Goal: Navigation & Orientation: Find specific page/section

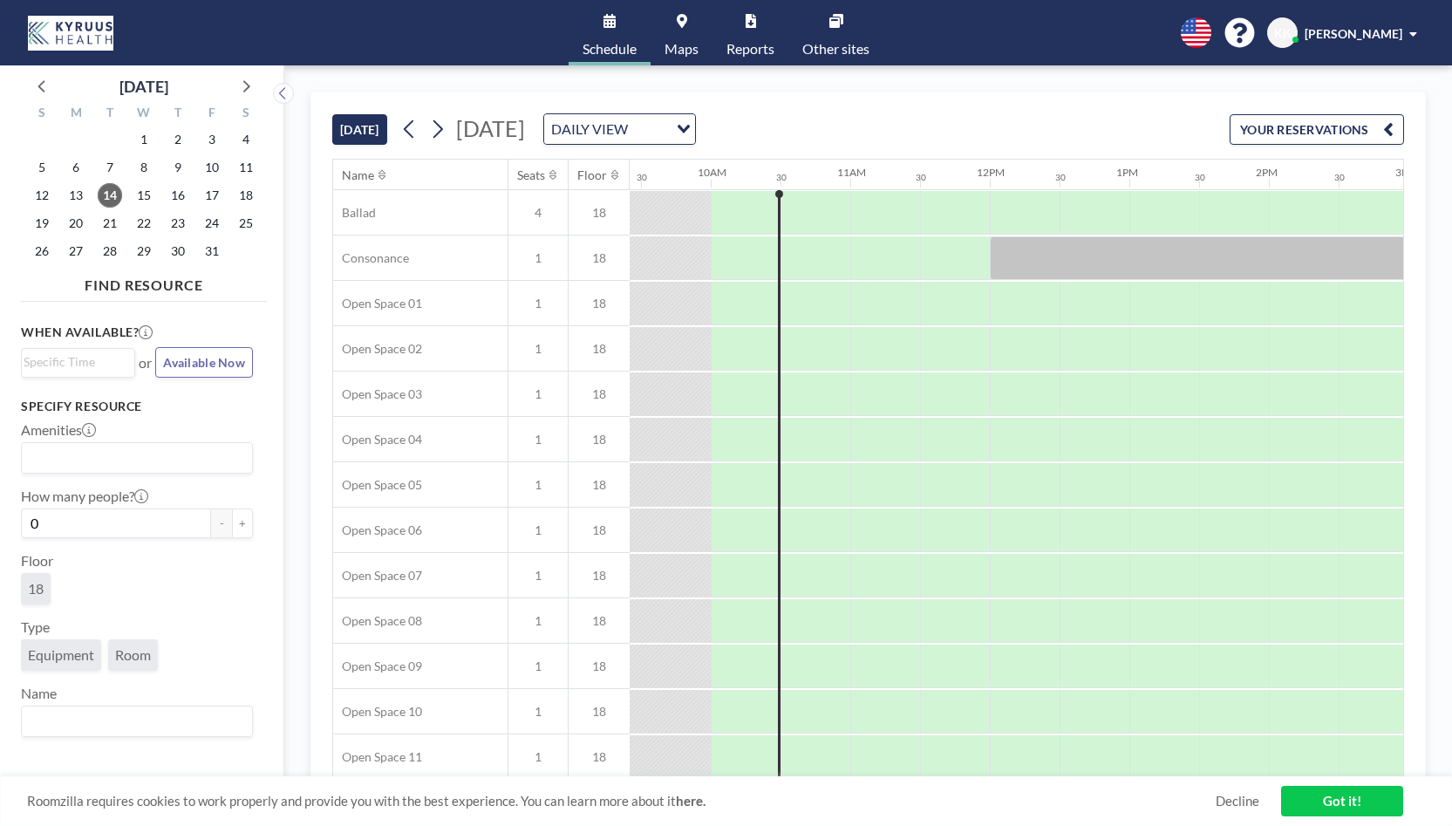
scroll to position [0, 1325]
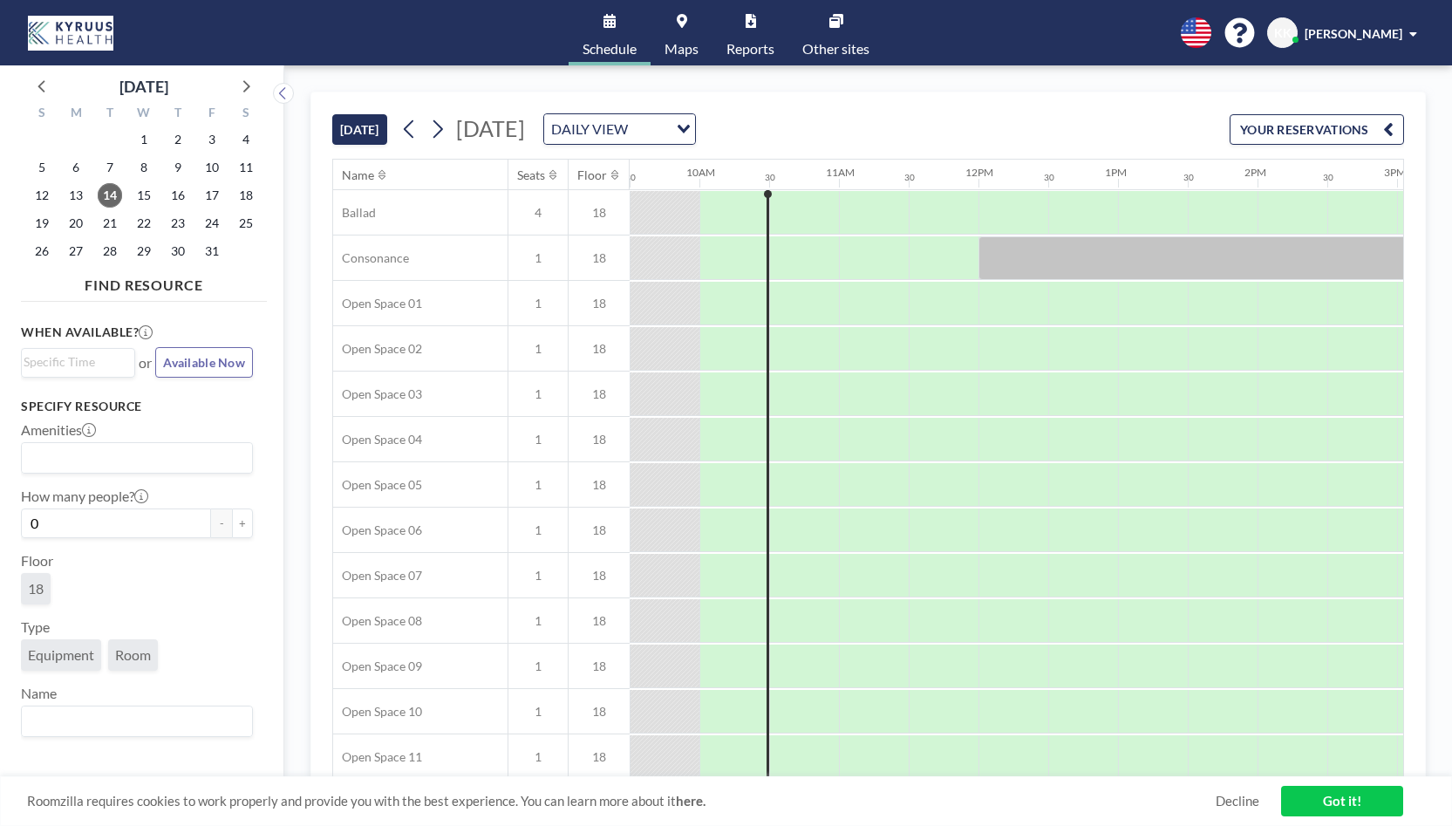
click at [684, 35] on link "Maps" at bounding box center [681, 32] width 62 height 65
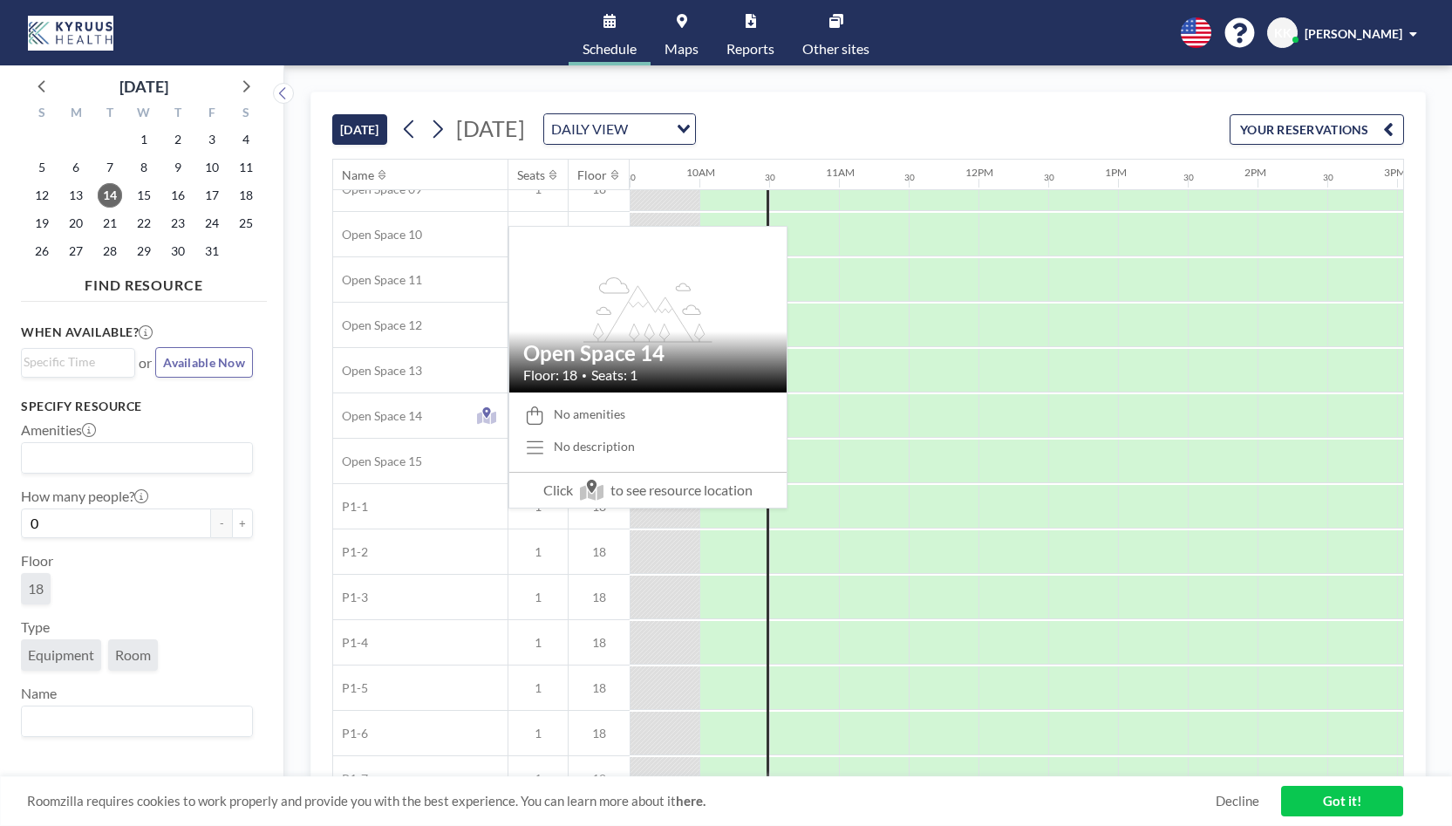
scroll to position [683, 1325]
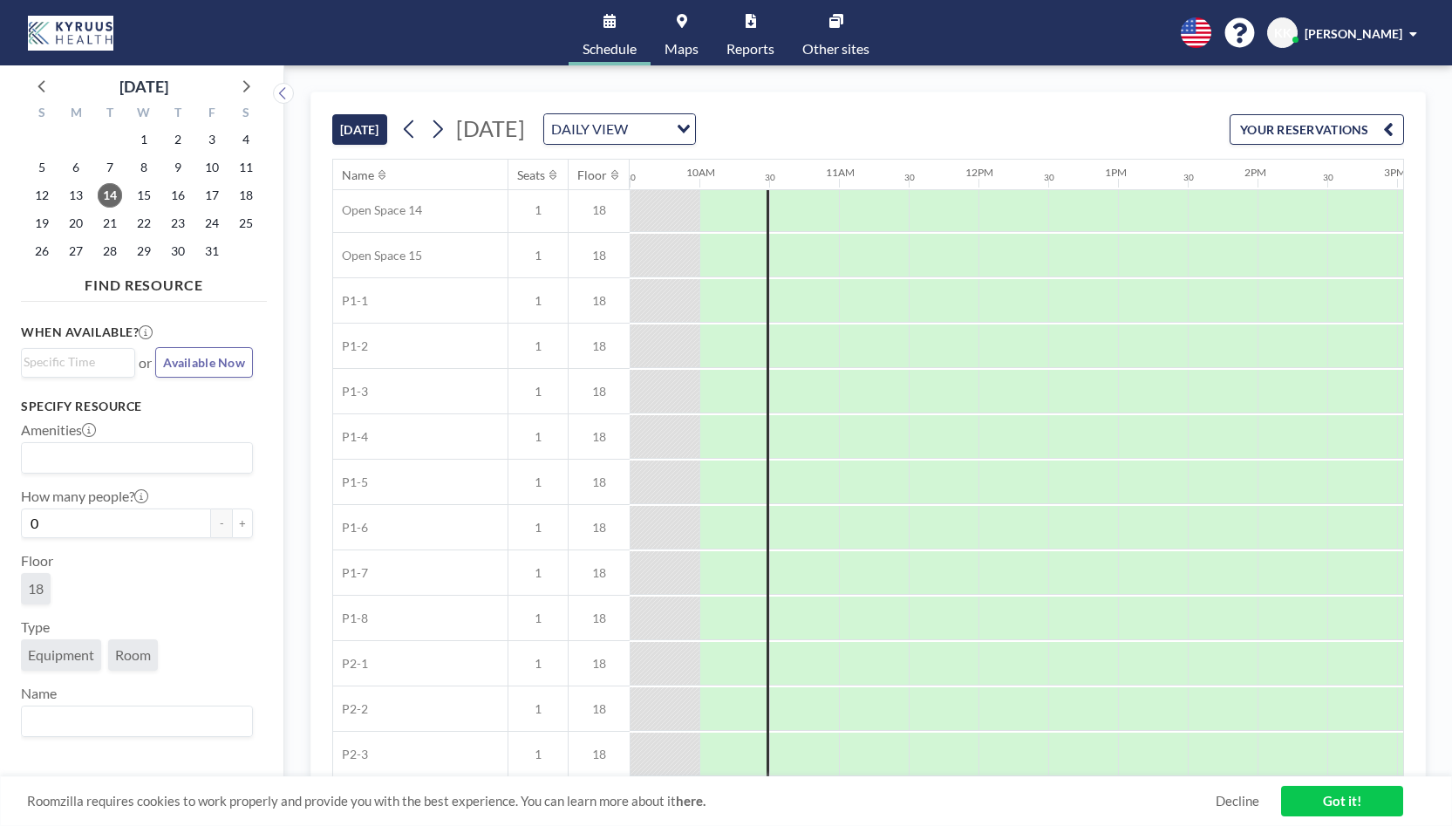
click at [685, 14] on icon at bounding box center [682, 21] width 10 height 14
